Goal: Task Accomplishment & Management: Use online tool/utility

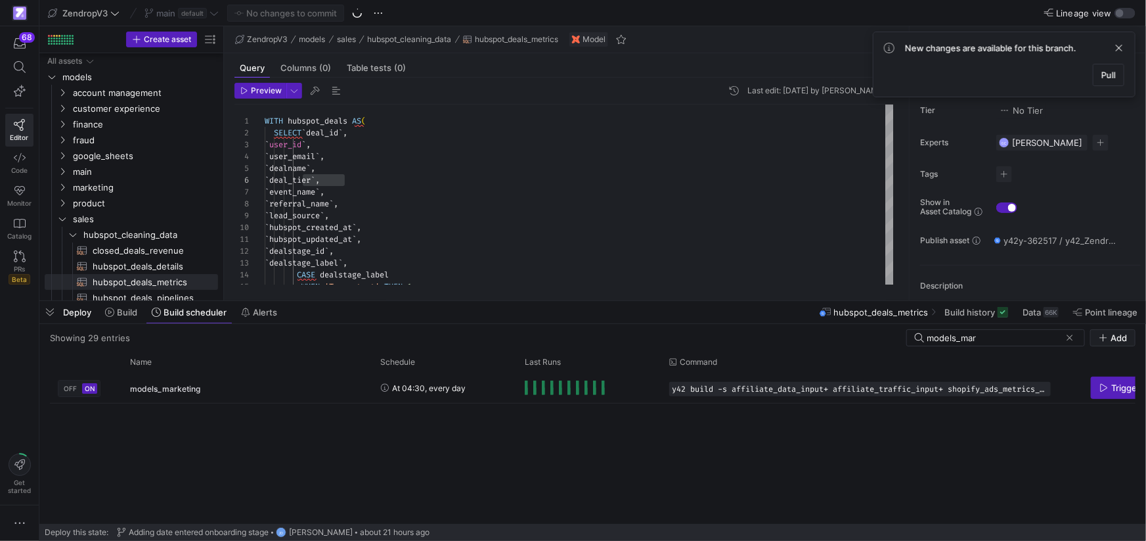
scroll to position [59, 79]
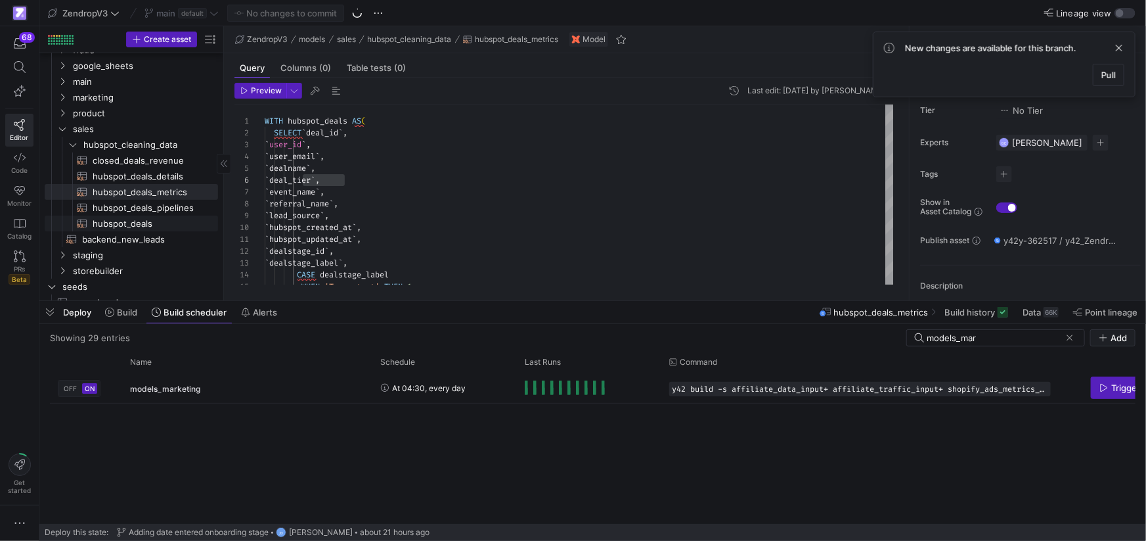
click at [143, 223] on span "hubspot_deals​​​​​​​​​​" at bounding box center [148, 223] width 110 height 15
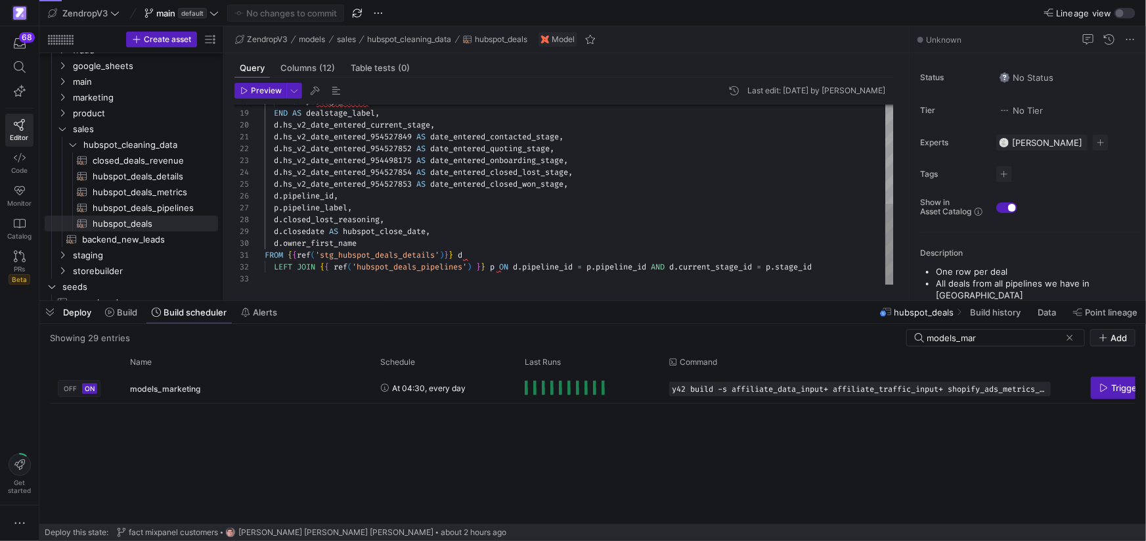
click at [342, 242] on div "ELSE p . stage_label END AS dealstage_label , d . hs_v2_date_entered_current_st…" at bounding box center [580, 84] width 630 height 401
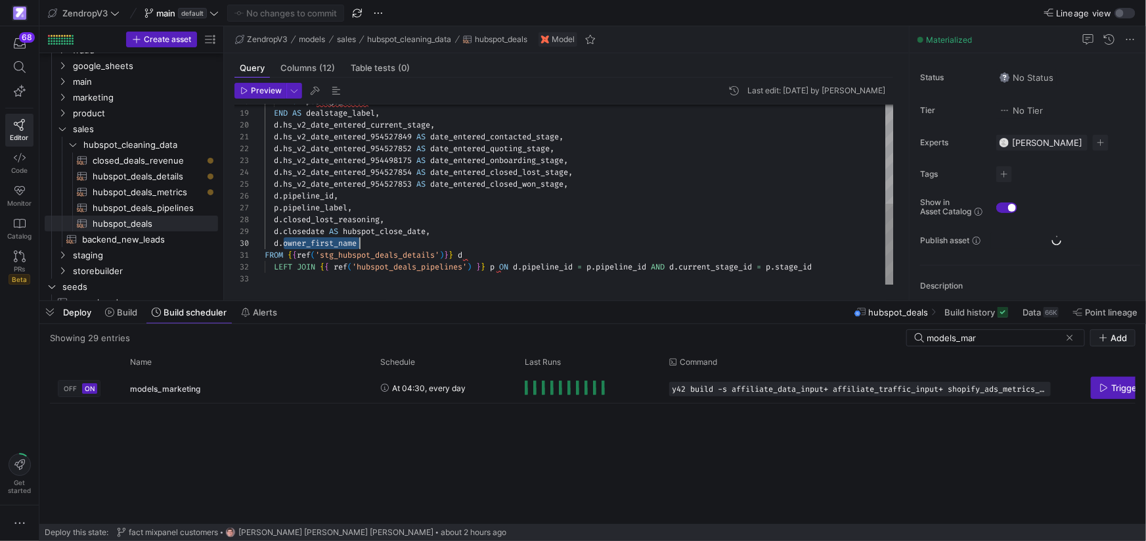
scroll to position [106, 94]
click at [511, 163] on span "date_entered_onboarding_stage" at bounding box center [496, 160] width 133 height 11
click at [511, 163] on div "ELSE p . stage_label END AS dealstage_label , d . hs_v2_date_entered_current_st…" at bounding box center [580, 84] width 630 height 401
click at [531, 184] on div "ELSE p . stage_label END AS dealstage_label , d . hs_v2_date_entered_current_st…" at bounding box center [580, 84] width 630 height 401
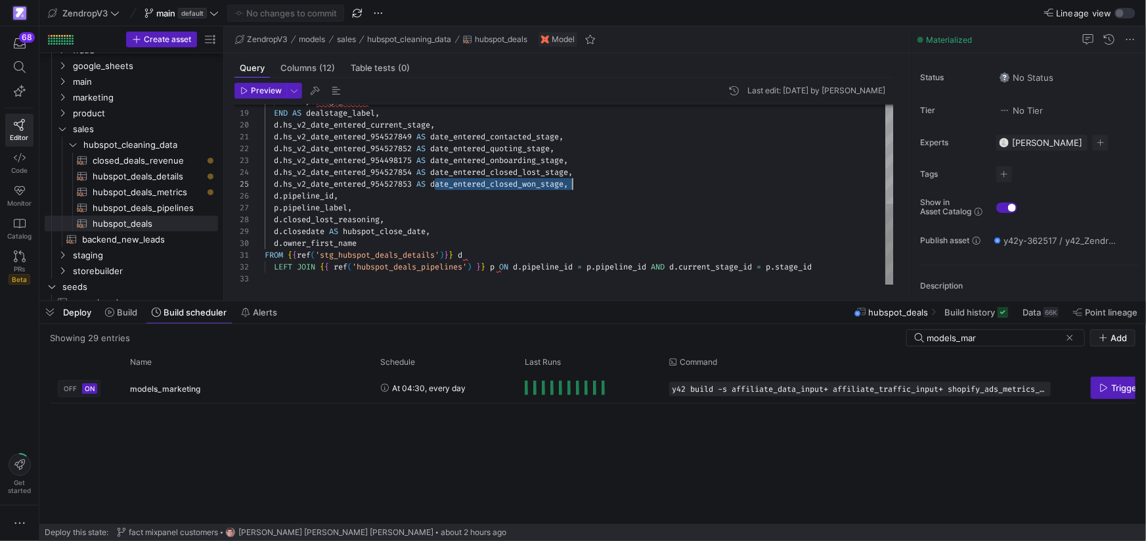
scroll to position [47, 307]
click at [531, 184] on div "ELSE p . stage_label END AS dealstage_label , d . hs_v2_date_entered_current_st…" at bounding box center [580, 84] width 630 height 401
click at [514, 171] on div "ELSE p . stage_label END AS dealstage_label , d . hs_v2_date_entered_current_st…" at bounding box center [580, 84] width 630 height 401
click at [516, 174] on span "date_entered_closed_lost_stage" at bounding box center [499, 172] width 138 height 11
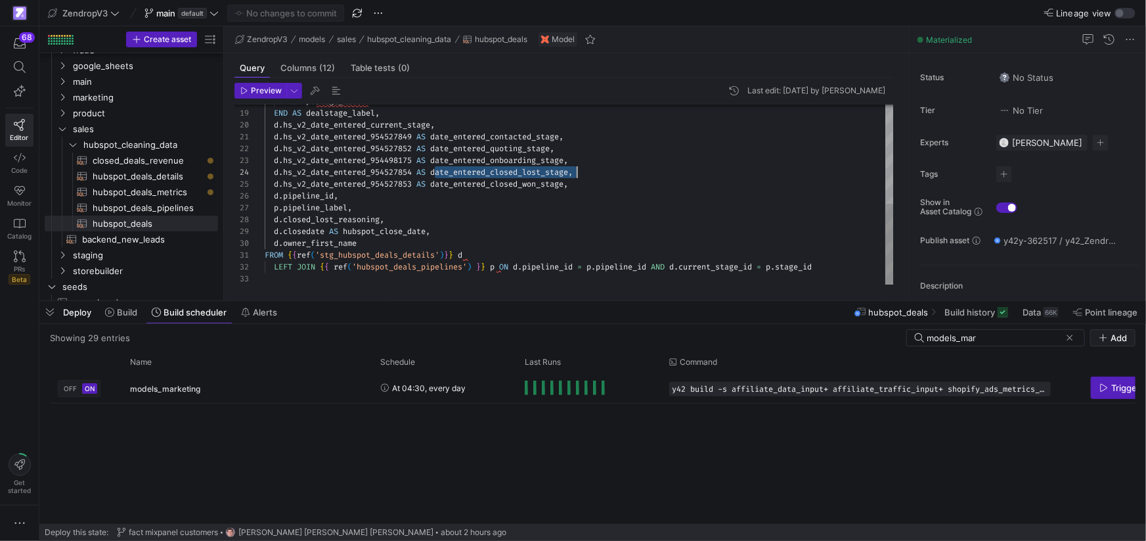
click at [516, 174] on div "ELSE p . stage_label END AS dealstage_label , d . hs_v2_date_entered_current_st…" at bounding box center [580, 84] width 630 height 401
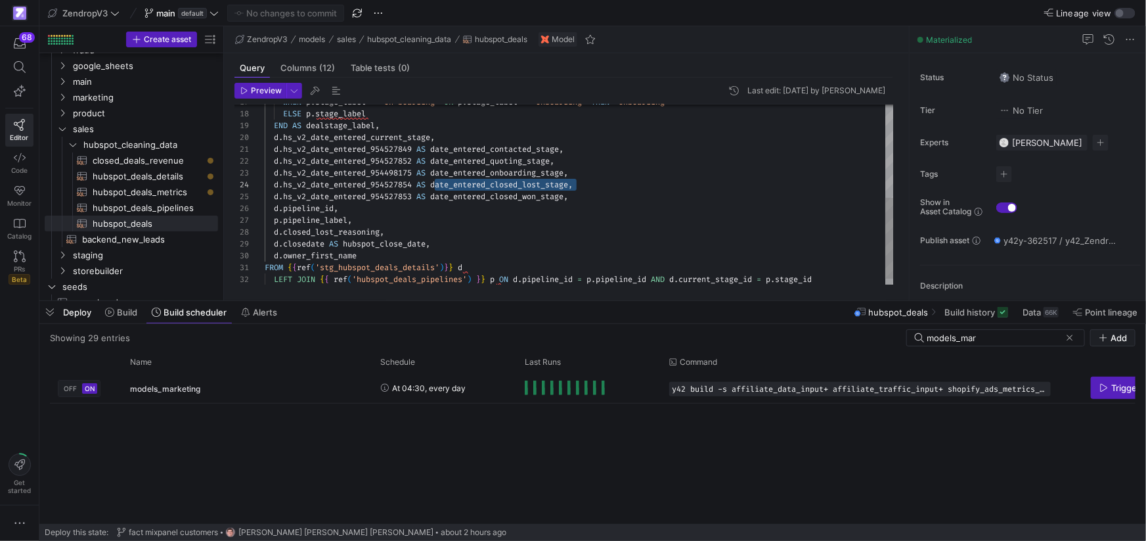
click at [403, 250] on div "d . owner_first_name" at bounding box center [580, 256] width 630 height 12
click at [404, 246] on div "ELSE p . stage_label END AS dealstage_label , d . hs_v2_date_entered_current_st…" at bounding box center [580, 96] width 630 height 401
click at [404, 246] on span "hubspot_close_date" at bounding box center [384, 243] width 83 height 11
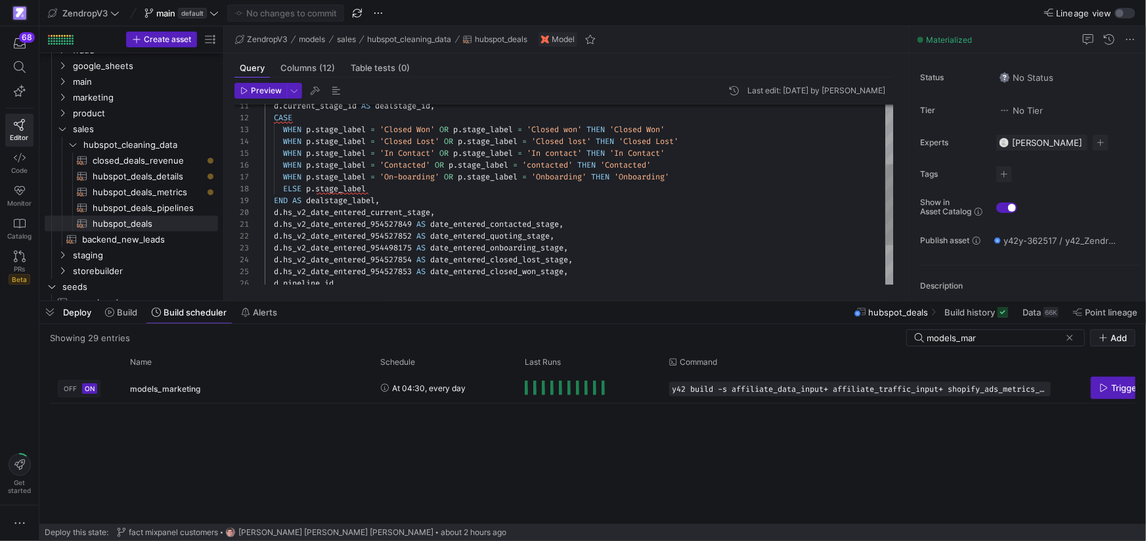
click at [340, 200] on div "WHEN p . stage_label = 'In Contact' OR p . stage_label = 'In contact' THEN 'In …" at bounding box center [580, 171] width 630 height 401
type textarea "AS dealstage_id, CASE WHEN p.stage_label = 'Closed Won' OR p.stage_label = 'Clo…"
